Goal: Information Seeking & Learning: Learn about a topic

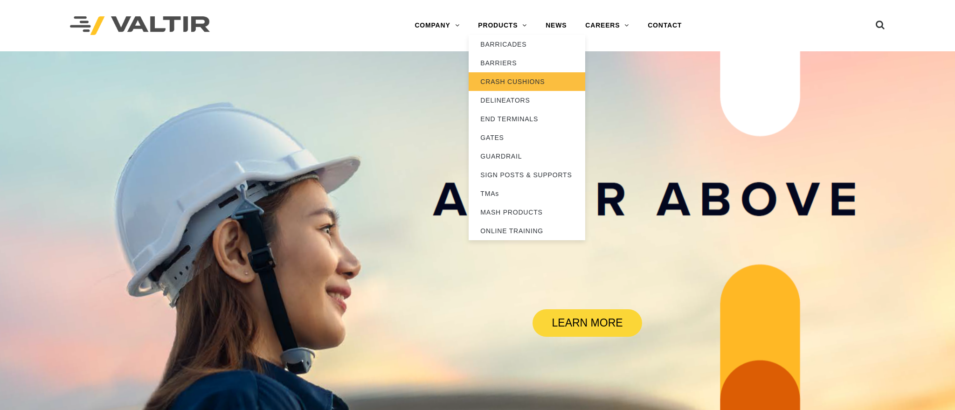
click at [499, 81] on link "CRASH CUSHIONS" at bounding box center [527, 81] width 117 height 19
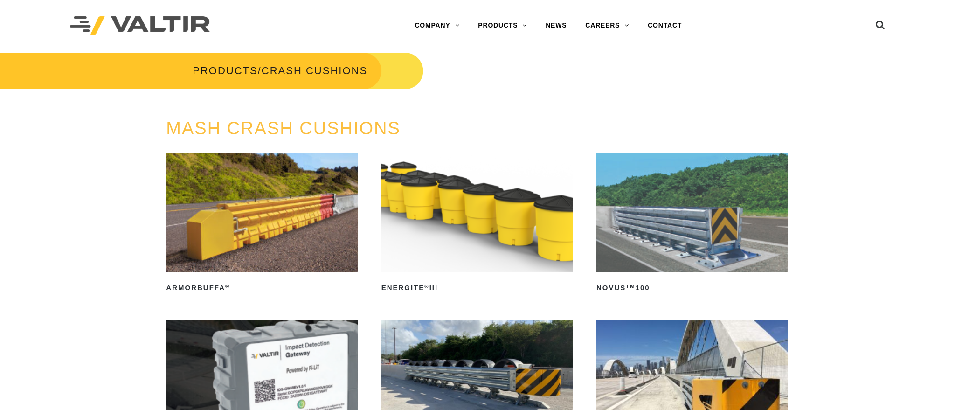
click at [472, 202] on img at bounding box center [478, 213] width 192 height 120
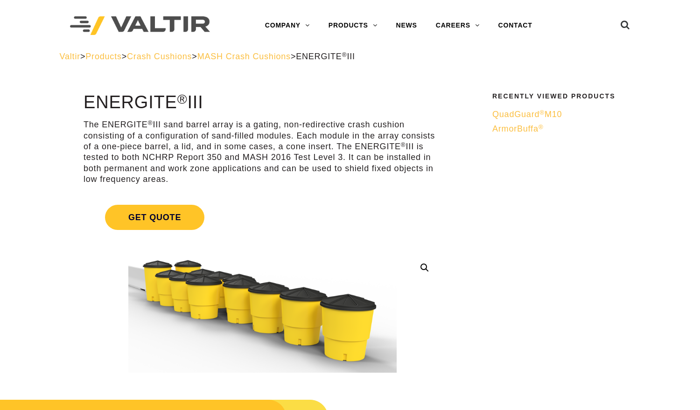
drag, startPoint x: 534, startPoint y: 216, endPoint x: 546, endPoint y: 187, distance: 31.6
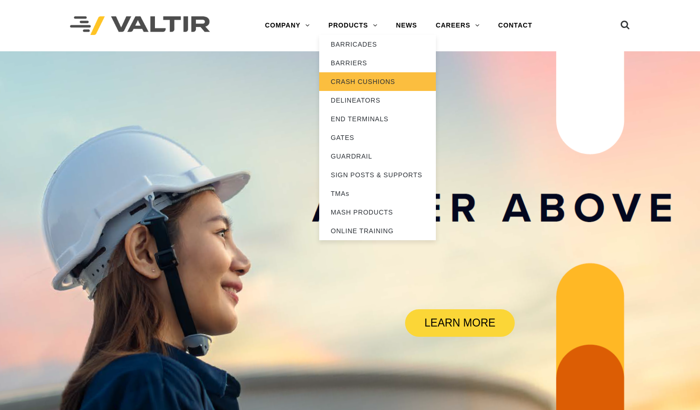
click at [365, 85] on link "CRASH CUSHIONS" at bounding box center [377, 81] width 117 height 19
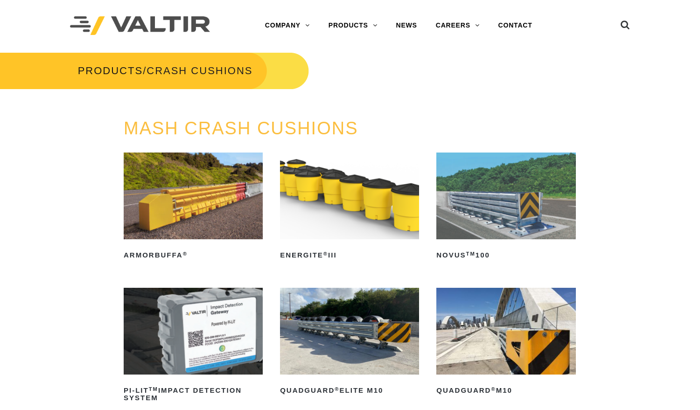
click at [337, 203] on img at bounding box center [349, 196] width 139 height 87
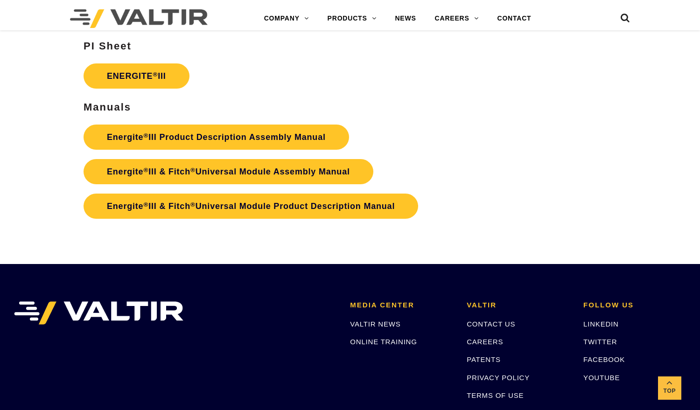
scroll to position [1586, 0]
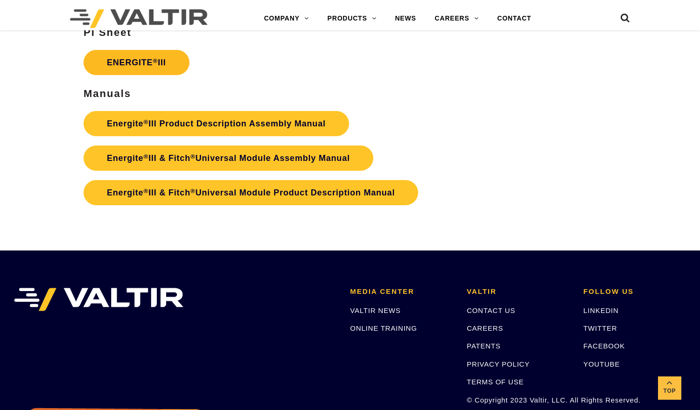
click at [160, 62] on link "ENERGITE ® III" at bounding box center [137, 62] width 106 height 25
